Goal: Task Accomplishment & Management: Manage account settings

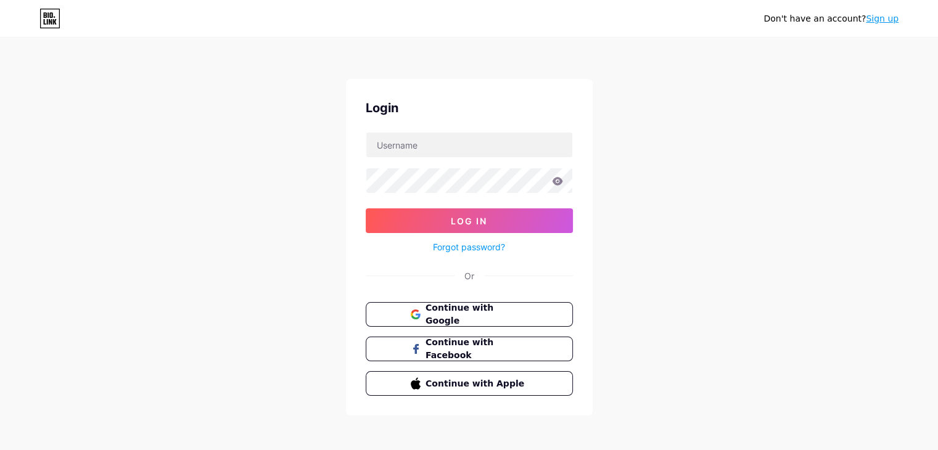
click at [415, 149] on input "text" at bounding box center [469, 145] width 206 height 25
type input "shadowyvelvet"
click at [366, 208] on button "Log In" at bounding box center [469, 220] width 207 height 25
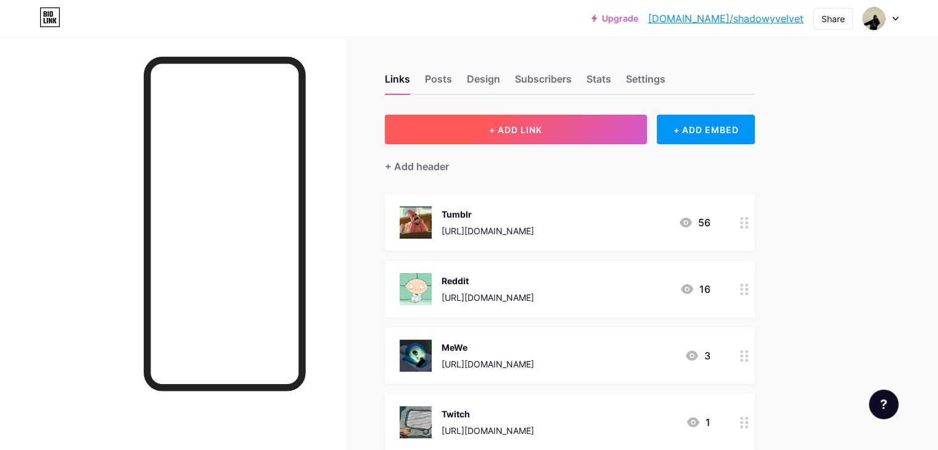
click at [548, 123] on button "+ ADD LINK" at bounding box center [516, 130] width 262 height 30
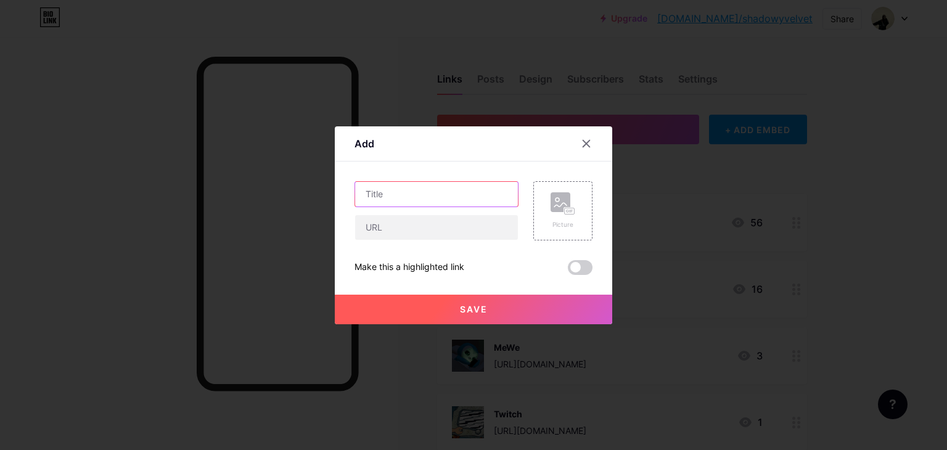
click at [416, 184] on input "text" at bounding box center [436, 194] width 163 height 25
type input "L"
type input "Movies"
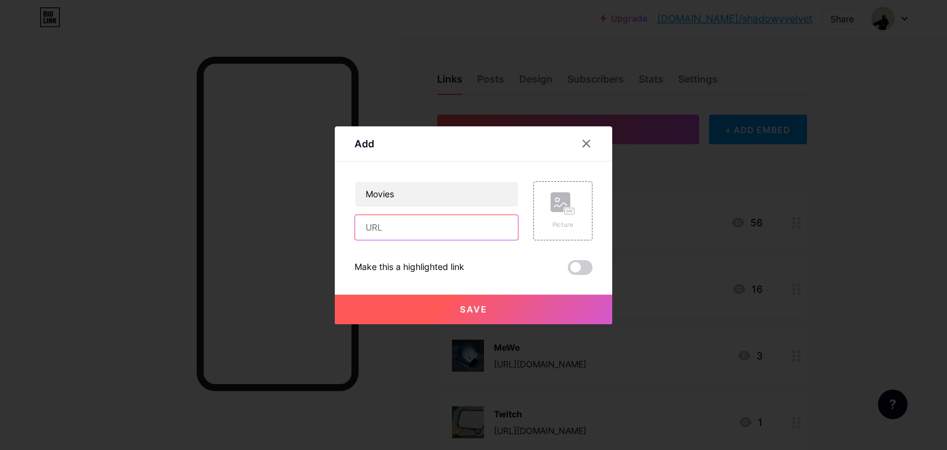
click at [477, 231] on input "text" at bounding box center [436, 227] width 163 height 25
paste input "[URL][DOMAIN_NAME]"
type input "[URL][DOMAIN_NAME]"
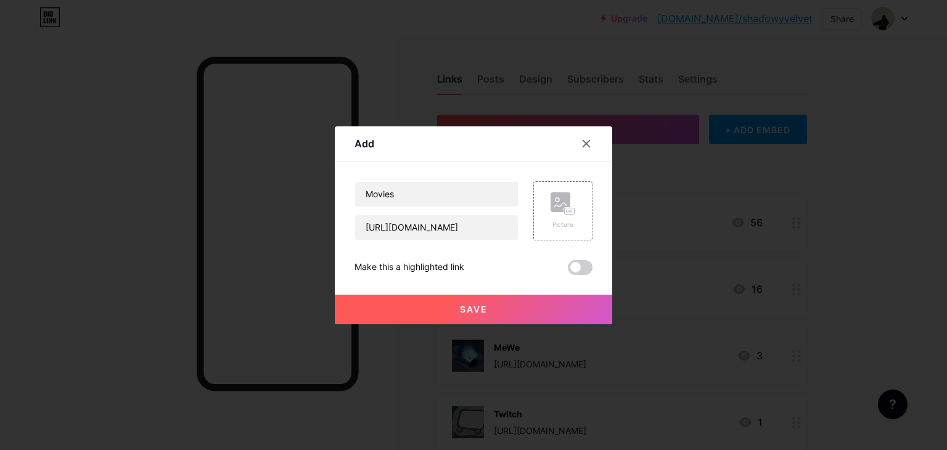
click at [450, 309] on button "Save" at bounding box center [473, 310] width 277 height 30
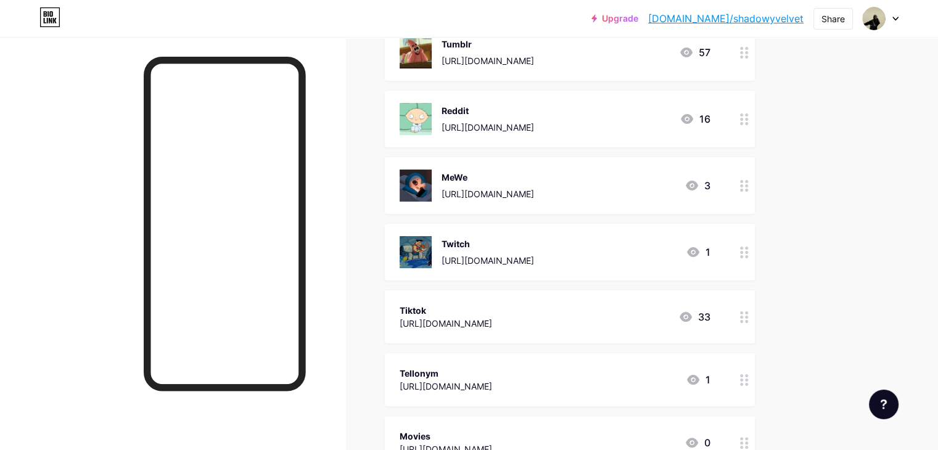
scroll to position [0, 0]
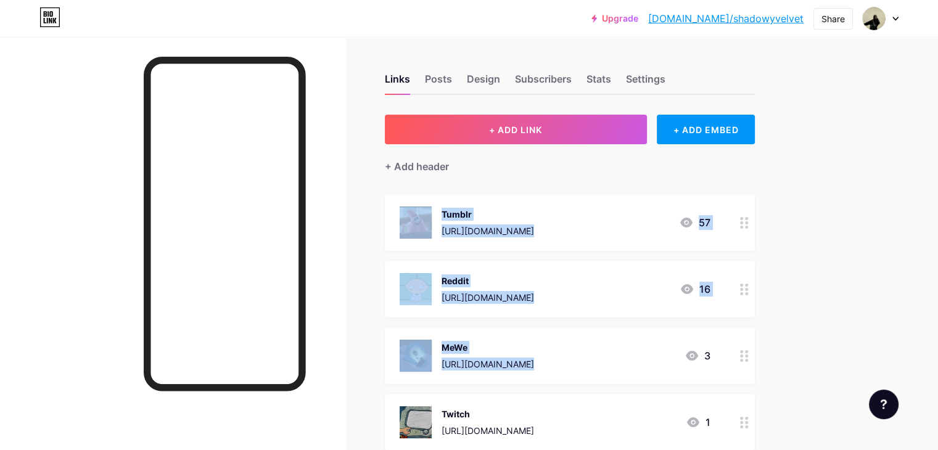
drag, startPoint x: 935, startPoint y: 169, endPoint x: 944, endPoint y: 331, distance: 162.4
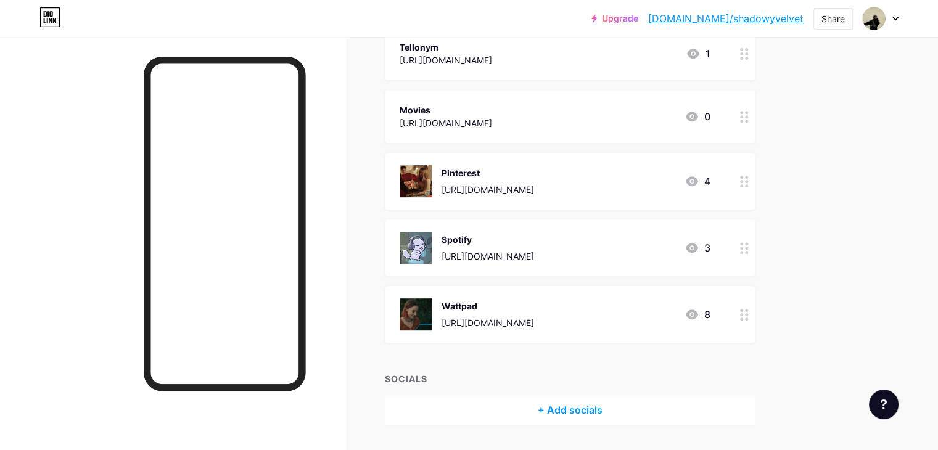
scroll to position [497, 0]
click at [668, 407] on div "+ Add socials" at bounding box center [570, 409] width 370 height 30
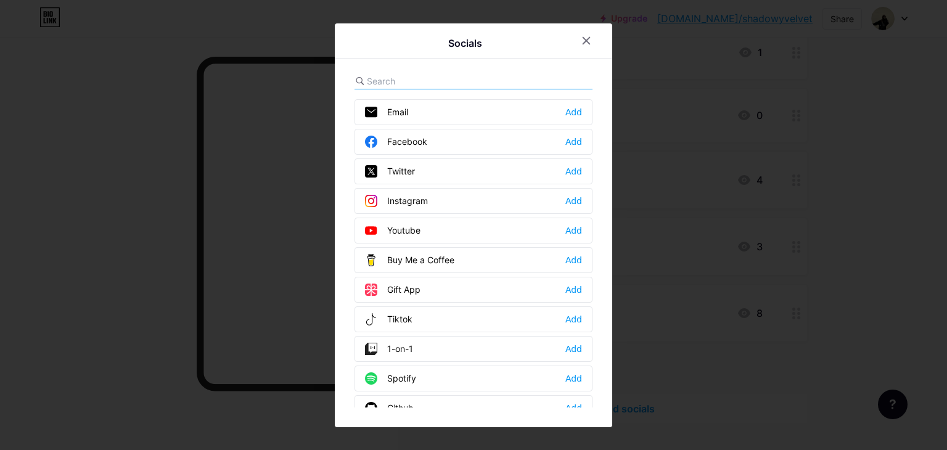
click at [520, 78] on div at bounding box center [473, 81] width 238 height 16
click at [486, 74] on div at bounding box center [473, 81] width 238 height 16
click at [413, 73] on div at bounding box center [473, 81] width 238 height 16
click at [388, 82] on input "text" at bounding box center [435, 81] width 136 height 13
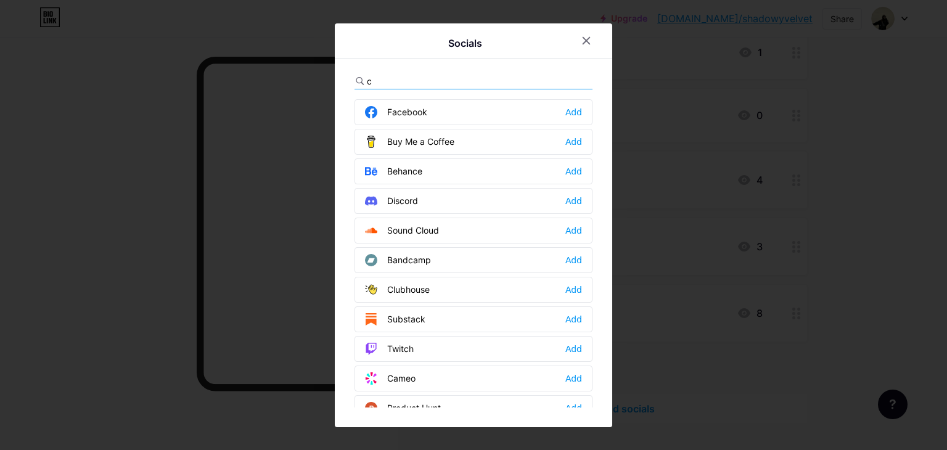
type input "c"
click at [602, 410] on div "Socials c Facebook Add Buy Me a Coffee Add [GEOGRAPHIC_DATA] Add Discord Add So…" at bounding box center [473, 225] width 277 height 404
drag, startPoint x: 612, startPoint y: 409, endPoint x: 613, endPoint y: 424, distance: 14.2
click at [613, 424] on div "Socials c Facebook Add Buy Me a Coffee Add [GEOGRAPHIC_DATA] Add Discord Add So…" at bounding box center [473, 225] width 947 height 450
click at [604, 272] on div "Socials c Facebook Add Buy Me a Coffee Add [GEOGRAPHIC_DATA] Add Discord Add So…" at bounding box center [473, 225] width 277 height 404
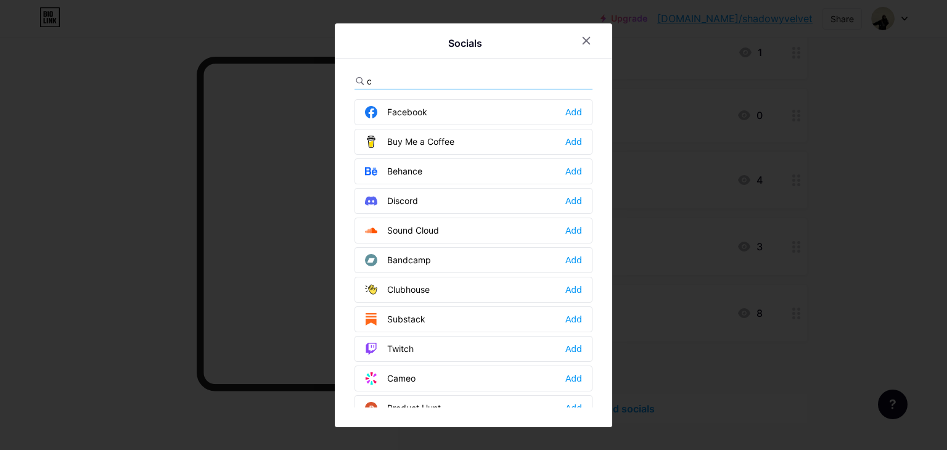
click at [467, 194] on div "Discord Add" at bounding box center [473, 201] width 238 height 26
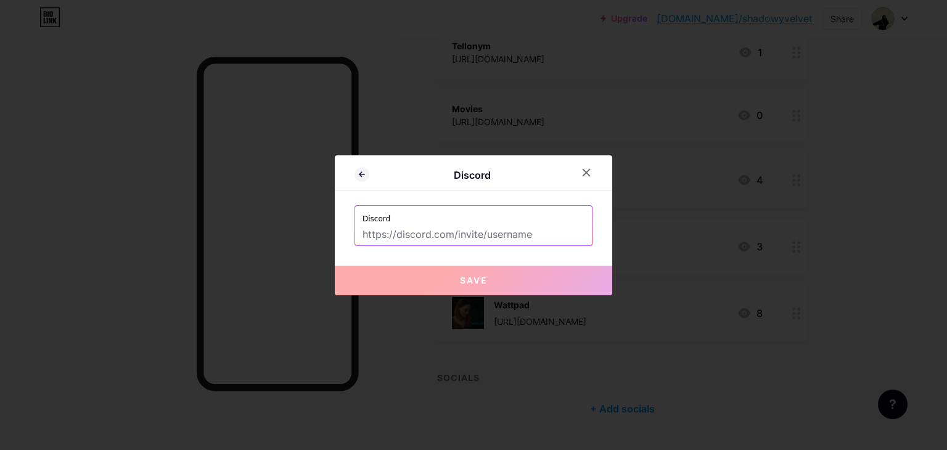
click at [510, 234] on input "text" at bounding box center [473, 234] width 222 height 21
click at [587, 173] on icon at bounding box center [586, 172] width 7 height 7
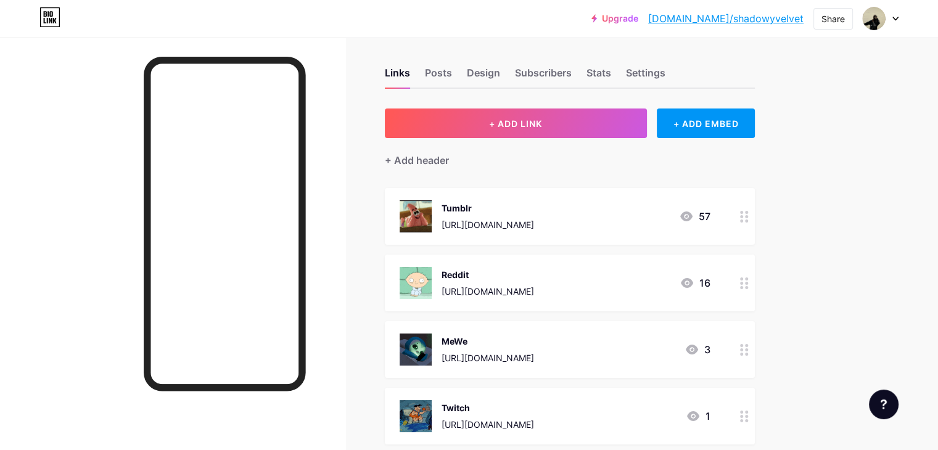
scroll to position [0, 0]
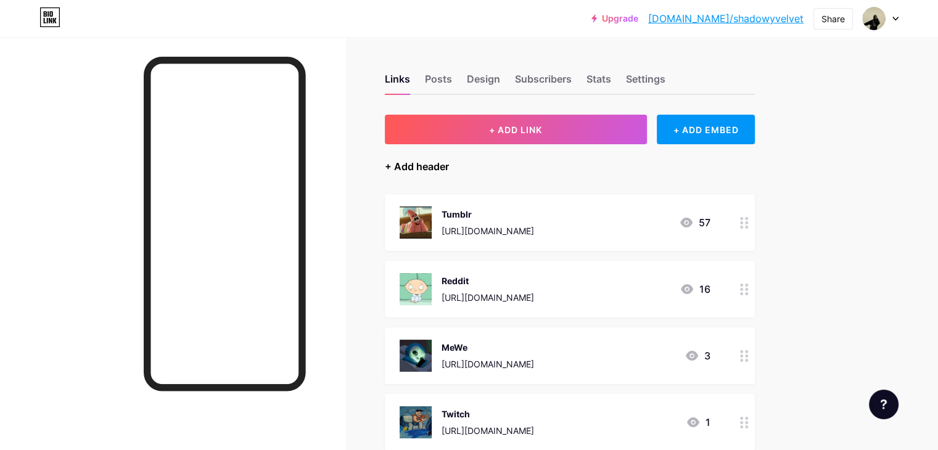
click at [449, 169] on div "+ Add header" at bounding box center [417, 166] width 64 height 15
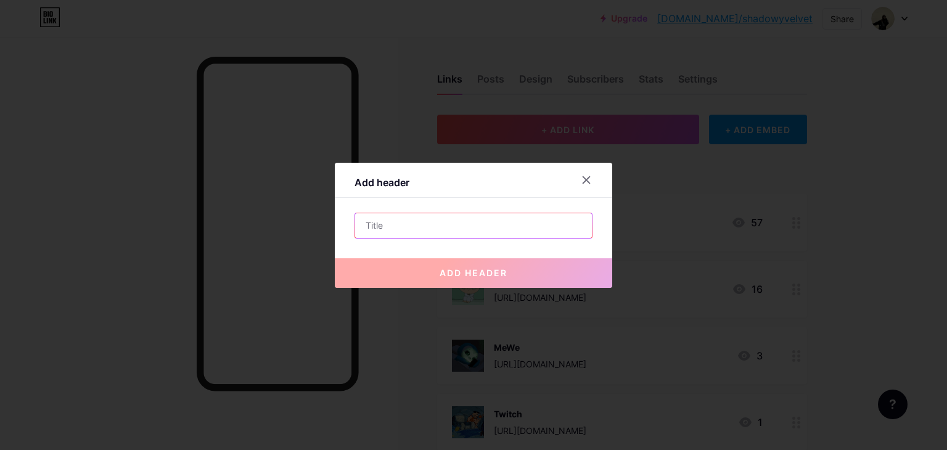
click at [563, 224] on input "text" at bounding box center [473, 225] width 237 height 25
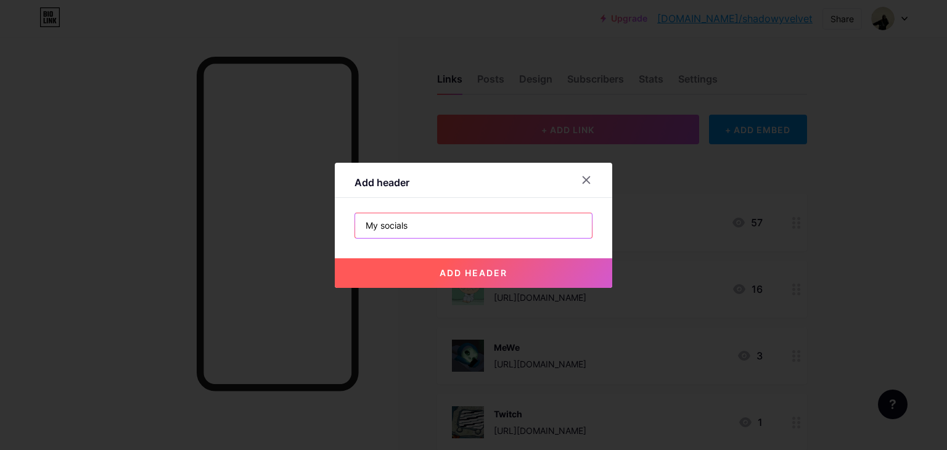
type input "My socials"
click at [448, 272] on span "add header" at bounding box center [474, 273] width 68 height 10
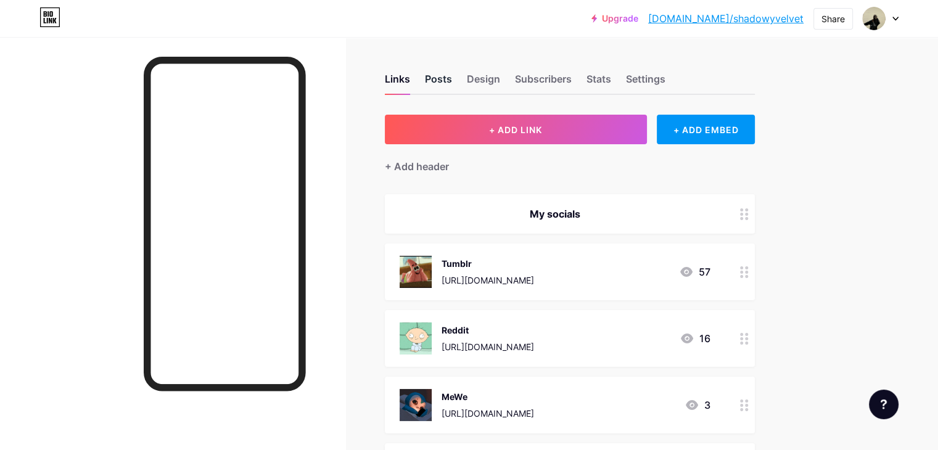
click at [452, 79] on div "Posts" at bounding box center [438, 83] width 27 height 22
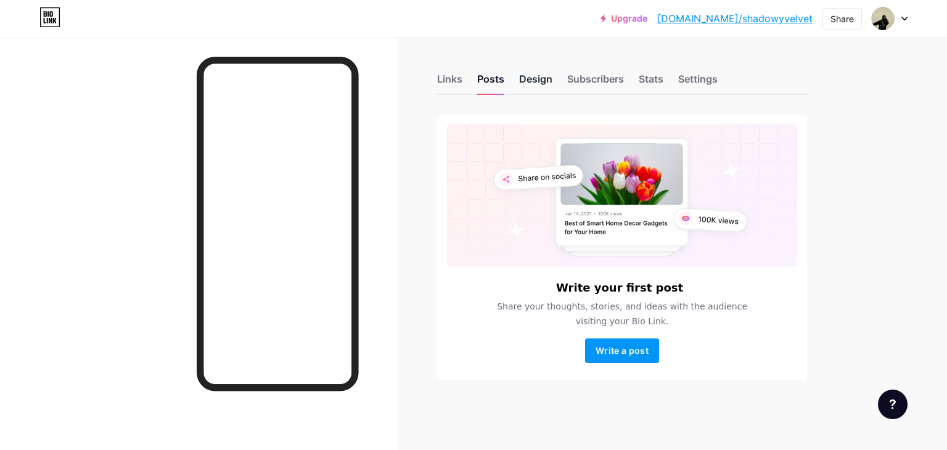
click at [531, 80] on div "Design" at bounding box center [535, 83] width 33 height 22
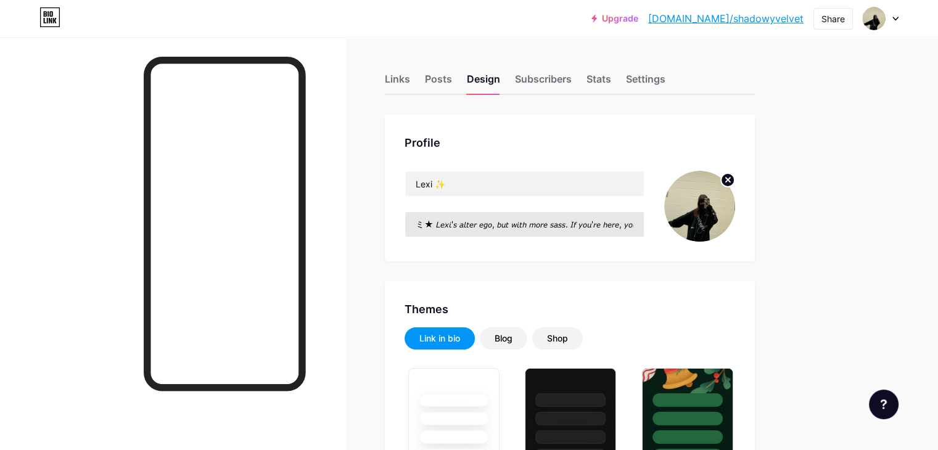
type input "#730c0c"
type input "#ffffff"
click at [567, 224] on input "ミ★ 𝘓𝘦𝘹𝘪'𝘴 𝘢𝘭𝘵𝘦𝘳 𝘦𝘨𝘰, 𝘣𝘶𝘵 𝘸𝘪𝘵𝘩 𝘮𝘰𝘳𝘦 𝘴𝘢𝘴𝘴. 𝘐𝘧 𝘺𝘰𝘶'𝘳𝘦 𝘩𝘦𝘳𝘦, 𝘺𝘰𝘶'𝘳𝘦 𝘢𝘮𝘢𝘻𝘪𝘯𝘨. ALL my…" at bounding box center [524, 224] width 239 height 25
drag, startPoint x: 468, startPoint y: 223, endPoint x: 708, endPoint y: 227, distance: 239.8
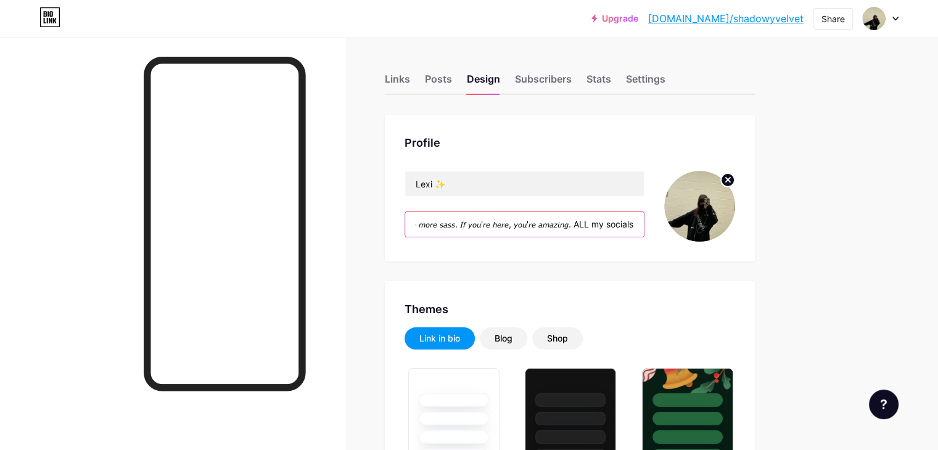
click at [708, 227] on div "Lexi ✨ ミ★ 𝘓𝘦𝘹𝘪'𝘴 𝘢𝘭𝘵𝘦𝘳 𝘦𝘨𝘰, 𝘣𝘶𝘵 𝘸𝘪𝘵𝘩 𝘮𝘰𝘳𝘦 𝘴𝘢𝘴𝘴. 𝘐𝘧 𝘺𝘰𝘶'𝘳𝘦 𝘩𝘦𝘳𝘦, 𝘺𝘰𝘶'𝘳𝘦 𝘢𝘮𝘢𝘻𝘪𝘯𝘨.…" at bounding box center [569, 206] width 330 height 71
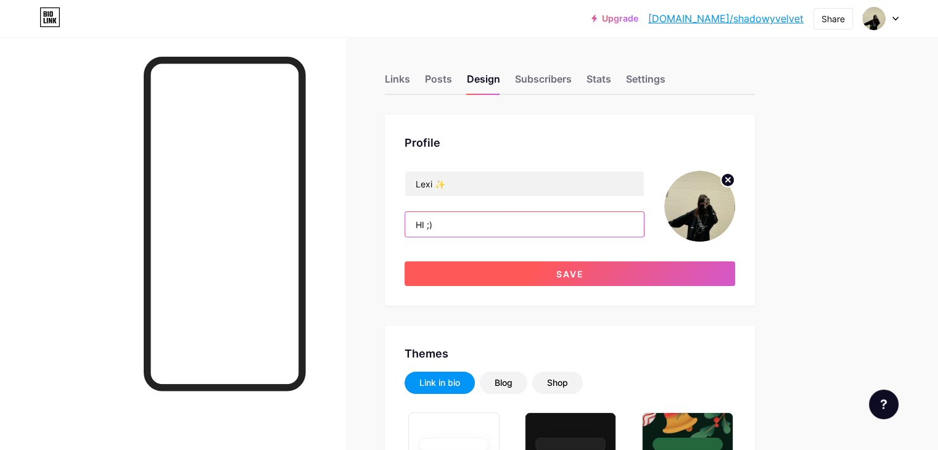
type input "HI ;)"
click at [539, 276] on button "Save" at bounding box center [569, 273] width 330 height 25
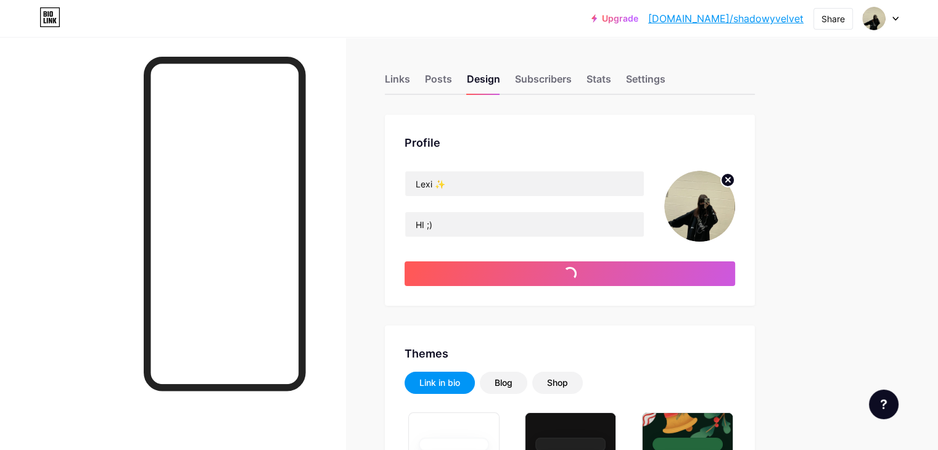
type input "#ffffff"
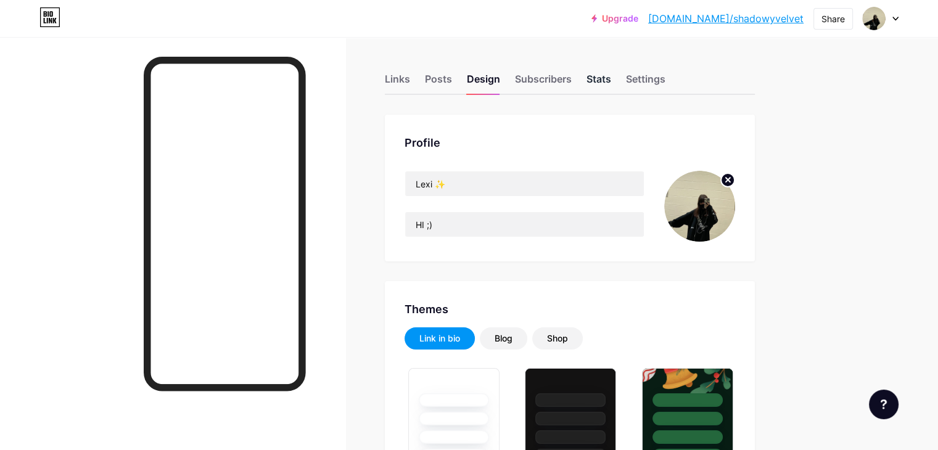
click at [611, 80] on div "Stats" at bounding box center [598, 83] width 25 height 22
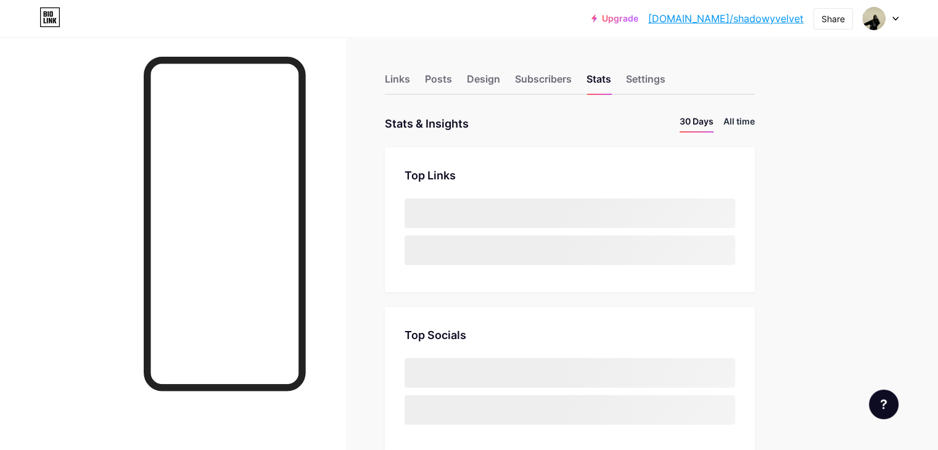
click at [755, 120] on li "All time" at bounding box center [738, 124] width 31 height 18
